Goal: Find specific page/section: Find specific page/section

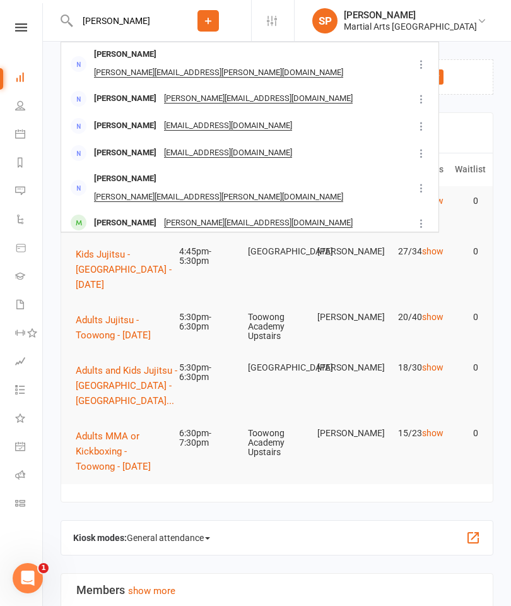
type input "[PERSON_NAME]"
click at [114, 214] on div "[PERSON_NAME]" at bounding box center [125, 223] width 70 height 18
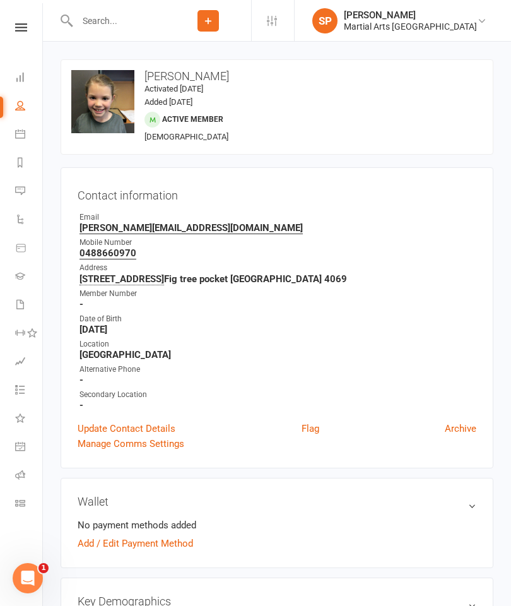
click at [20, 71] on link "Dashboard" at bounding box center [29, 78] width 28 height 28
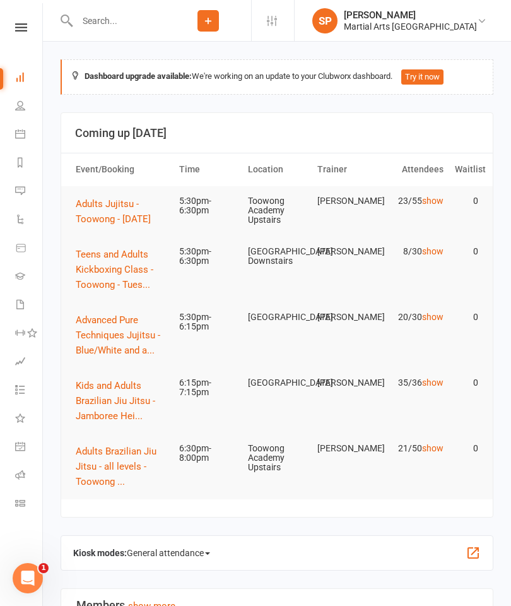
click at [129, 15] on input "text" at bounding box center [119, 21] width 92 height 18
click at [24, 133] on icon at bounding box center [20, 134] width 10 height 10
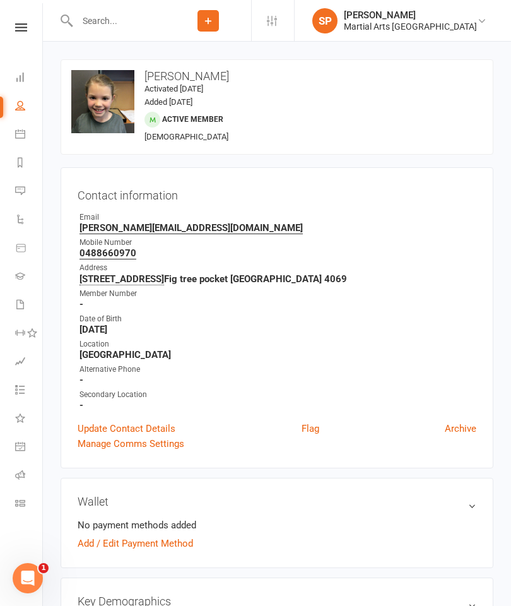
click at [22, 82] on link "Dashboard" at bounding box center [29, 78] width 28 height 28
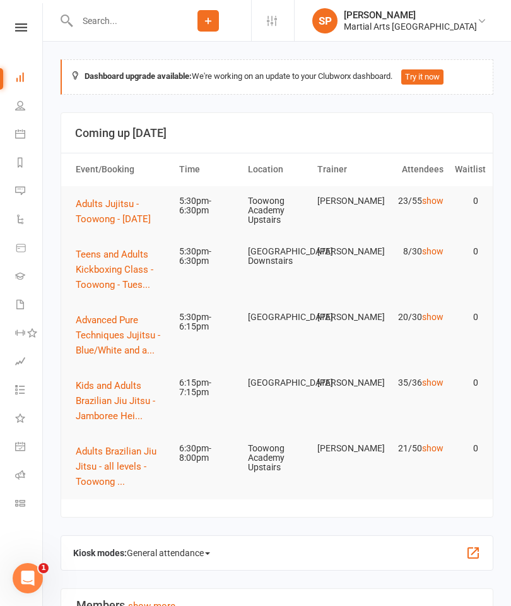
click at [139, 18] on input "text" at bounding box center [119, 21] width 92 height 18
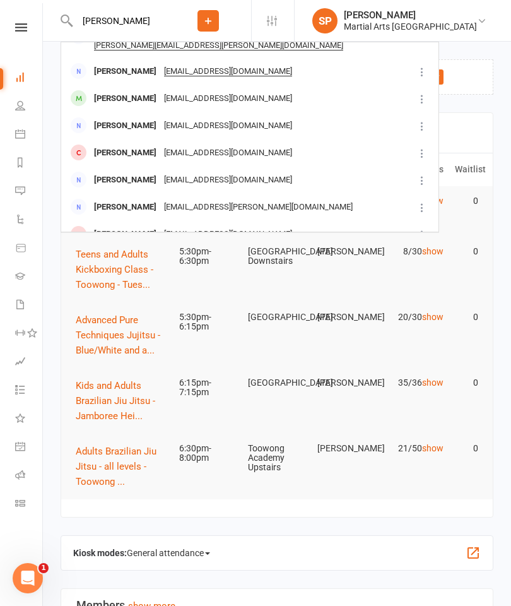
scroll to position [175, 0]
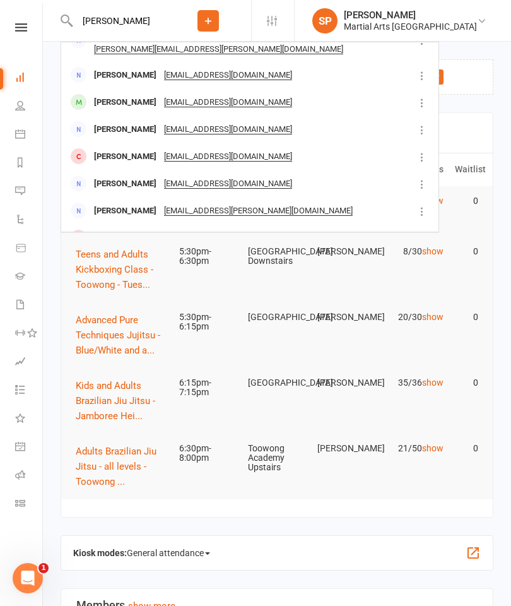
type input "[PERSON_NAME]"
click at [116, 93] on div "[PERSON_NAME]" at bounding box center [125, 102] width 70 height 18
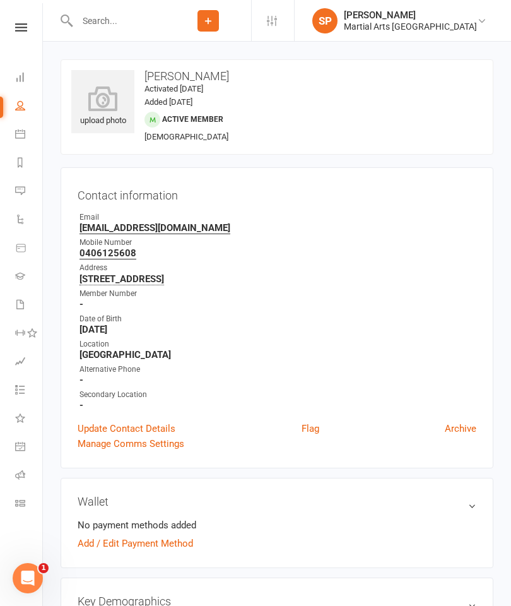
click at [102, 107] on icon at bounding box center [102, 98] width 63 height 25
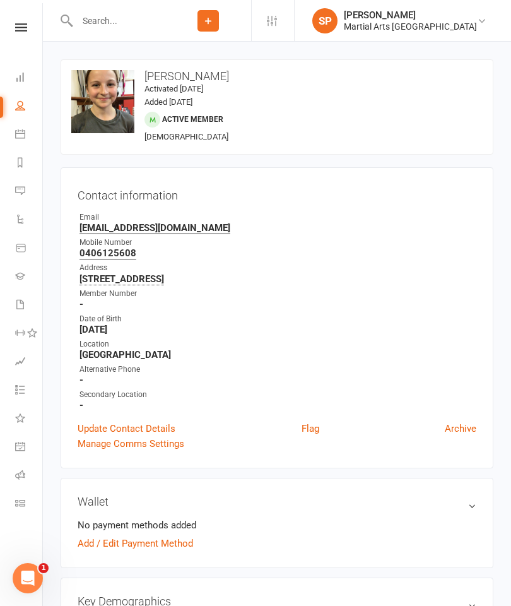
click at [359, 309] on ul "Owner Email [PERSON_NAME][EMAIL_ADDRESS][DOMAIN_NAME] Mobile Number [PHONE_NUMB…" at bounding box center [277, 311] width 399 height 200
click at [20, 82] on link "Dashboard" at bounding box center [29, 78] width 28 height 28
